Goal: Task Accomplishment & Management: Manage account settings

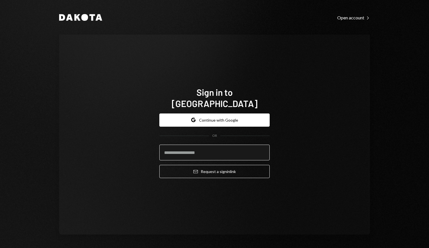
click at [212, 145] on input "email" at bounding box center [214, 153] width 110 height 16
drag, startPoint x: 211, startPoint y: 111, endPoint x: 313, endPoint y: 108, distance: 101.9
click at [211, 114] on button "Google Continue with Google" at bounding box center [214, 120] width 110 height 13
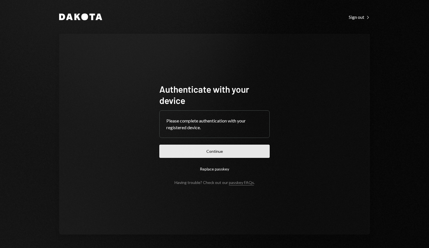
click at [239, 154] on button "Continue" at bounding box center [214, 151] width 110 height 13
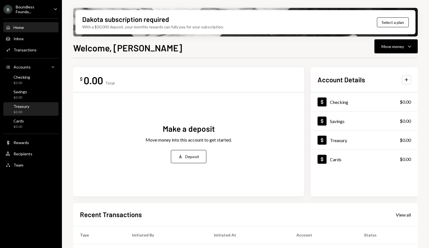
click at [28, 107] on div "Treasury" at bounding box center [22, 106] width 16 height 5
click at [39, 3] on ul "B Boundless Founda... Caret Down Home Home Inbox Inbox Activities Transactions …" at bounding box center [31, 85] width 62 height 171
click at [43, 11] on div "Boundless Founda..." at bounding box center [32, 10] width 33 height 10
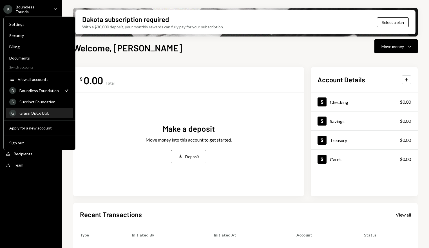
click at [41, 112] on div "Grass OpCo Ltd." at bounding box center [44, 113] width 50 height 5
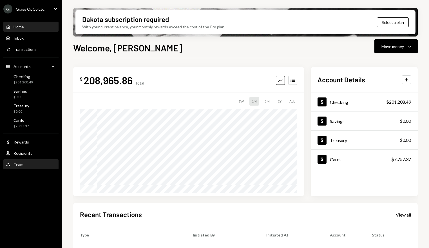
click at [31, 168] on div "Team Team" at bounding box center [31, 165] width 51 height 10
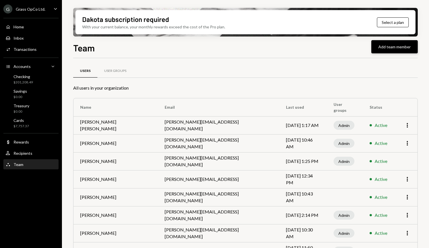
click at [401, 48] on button "Add team member" at bounding box center [394, 46] width 46 height 13
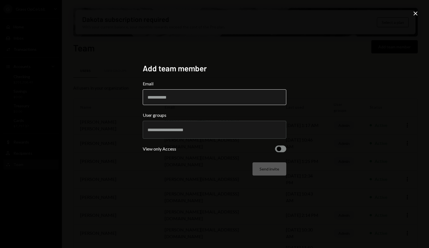
click at [161, 98] on input "Email" at bounding box center [214, 97] width 143 height 16
type input "**********"
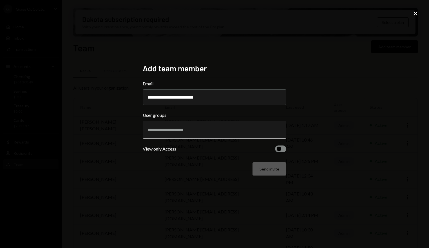
click at [207, 131] on input "text" at bounding box center [214, 129] width 134 height 5
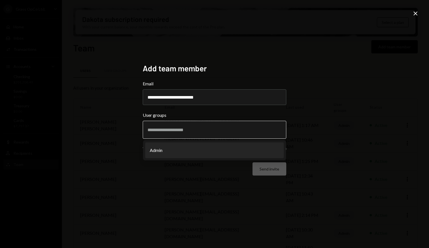
click at [179, 146] on li "Admin" at bounding box center [214, 151] width 138 height 16
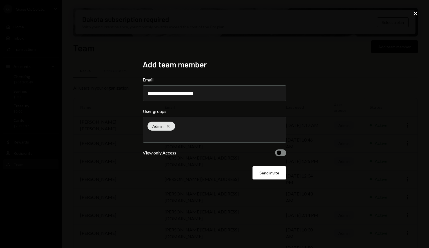
click at [280, 153] on span "button" at bounding box center [279, 153] width 5 height 5
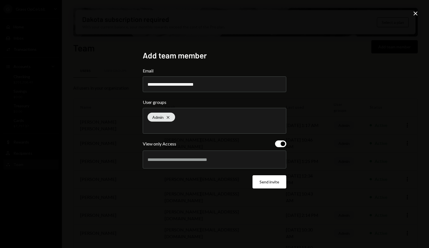
click at [217, 154] on div at bounding box center [214, 160] width 134 height 14
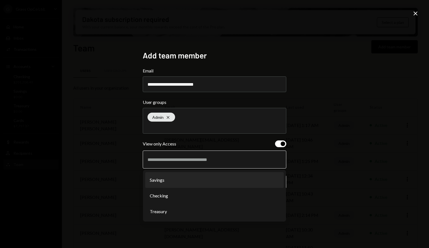
click at [186, 178] on li "Savings" at bounding box center [214, 180] width 138 height 16
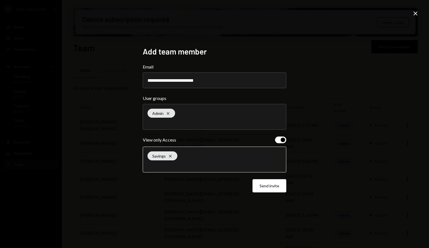
click at [183, 165] on input "text" at bounding box center [214, 165] width 134 height 5
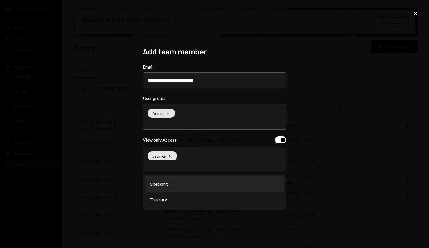
click at [177, 184] on li "Checking" at bounding box center [214, 184] width 138 height 16
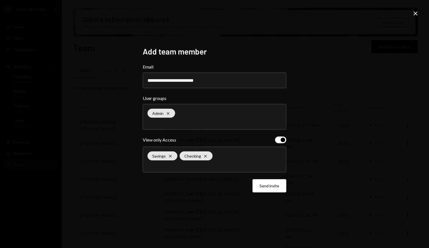
click at [416, 14] on icon at bounding box center [415, 14] width 4 height 4
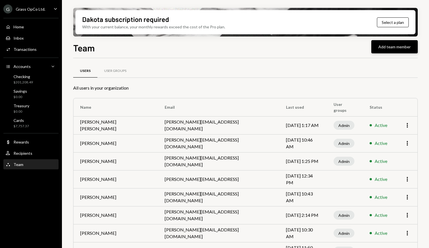
click at [402, 52] on button "Add team member" at bounding box center [394, 46] width 46 height 13
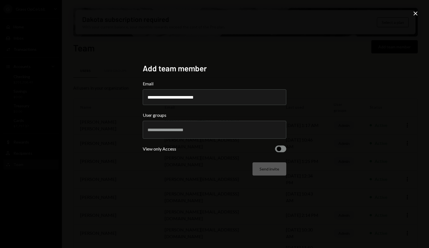
type input "**********"
click at [238, 135] on div at bounding box center [214, 130] width 134 height 14
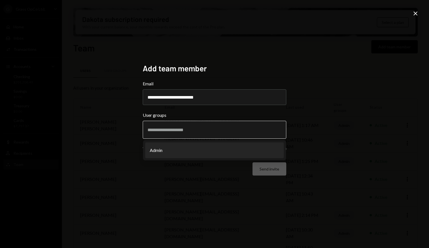
click at [171, 151] on li "Admin" at bounding box center [214, 151] width 138 height 16
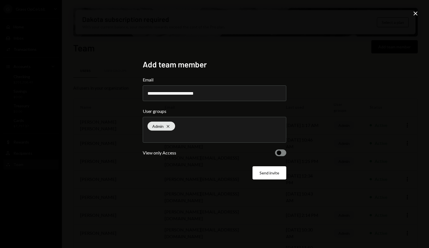
click at [283, 152] on button "button" at bounding box center [280, 153] width 11 height 7
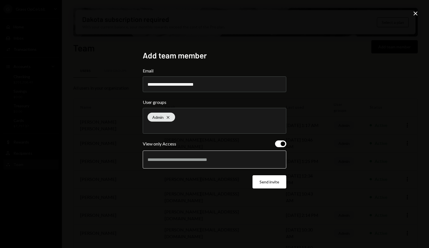
click at [224, 159] on input "text" at bounding box center [214, 159] width 134 height 5
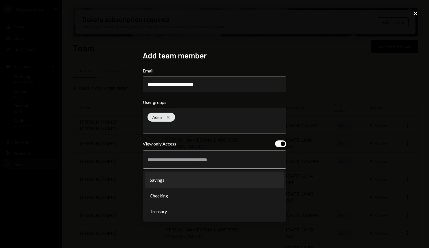
click at [171, 181] on li "Savings" at bounding box center [214, 180] width 138 height 16
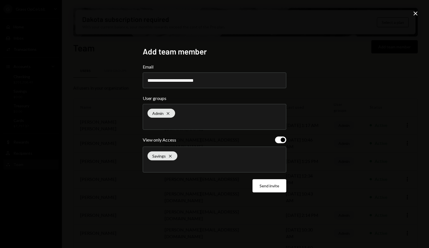
click at [201, 170] on div "Savings Cross" at bounding box center [214, 159] width 134 height 25
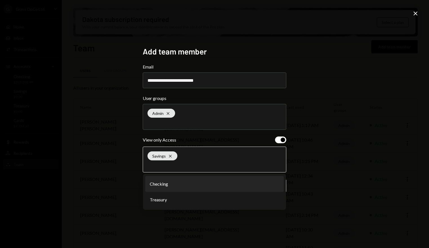
drag, startPoint x: 177, startPoint y: 183, endPoint x: 190, endPoint y: 177, distance: 14.7
click at [177, 182] on li "Checking" at bounding box center [214, 184] width 138 height 16
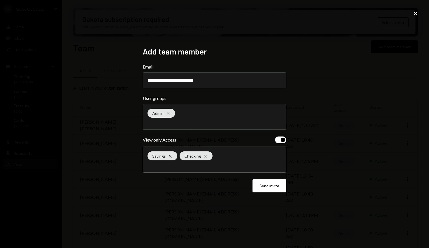
click at [207, 165] on input "text" at bounding box center [214, 165] width 134 height 5
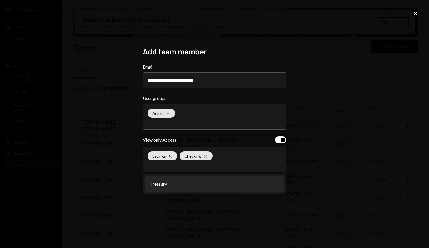
click at [172, 183] on li "Treasury" at bounding box center [214, 184] width 138 height 16
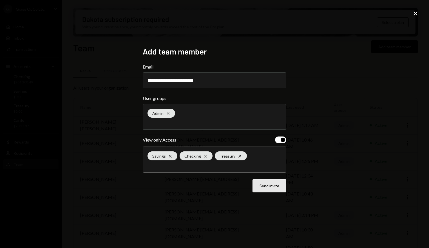
click at [270, 184] on button "Send invite" at bounding box center [269, 185] width 34 height 13
click at [274, 188] on button "Send invite" at bounding box center [269, 185] width 34 height 13
click at [268, 188] on button "Send invite" at bounding box center [269, 185] width 34 height 13
click at [416, 12] on icon "Close" at bounding box center [415, 13] width 7 height 7
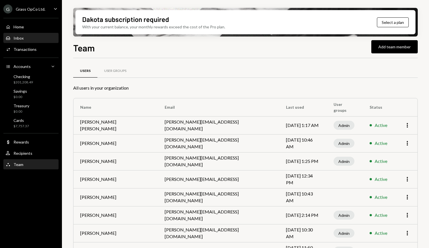
click at [17, 34] on div "Inbox Inbox" at bounding box center [31, 38] width 51 height 10
